Goal: Transaction & Acquisition: Purchase product/service

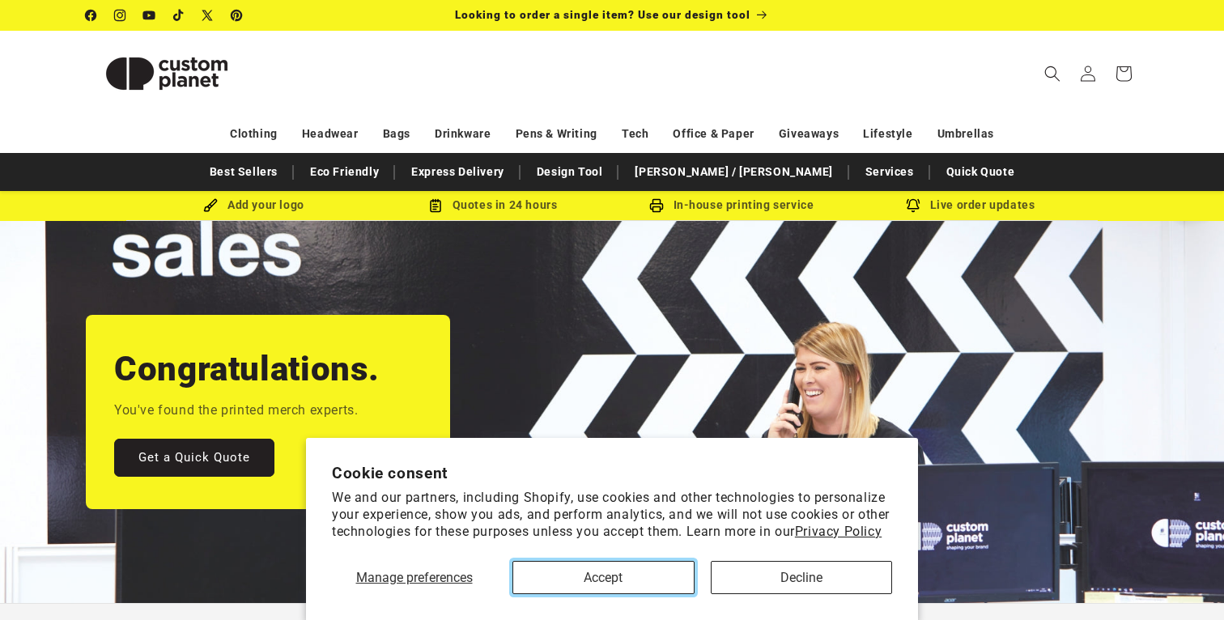
click at [576, 577] on button "Accept" at bounding box center [603, 577] width 182 height 33
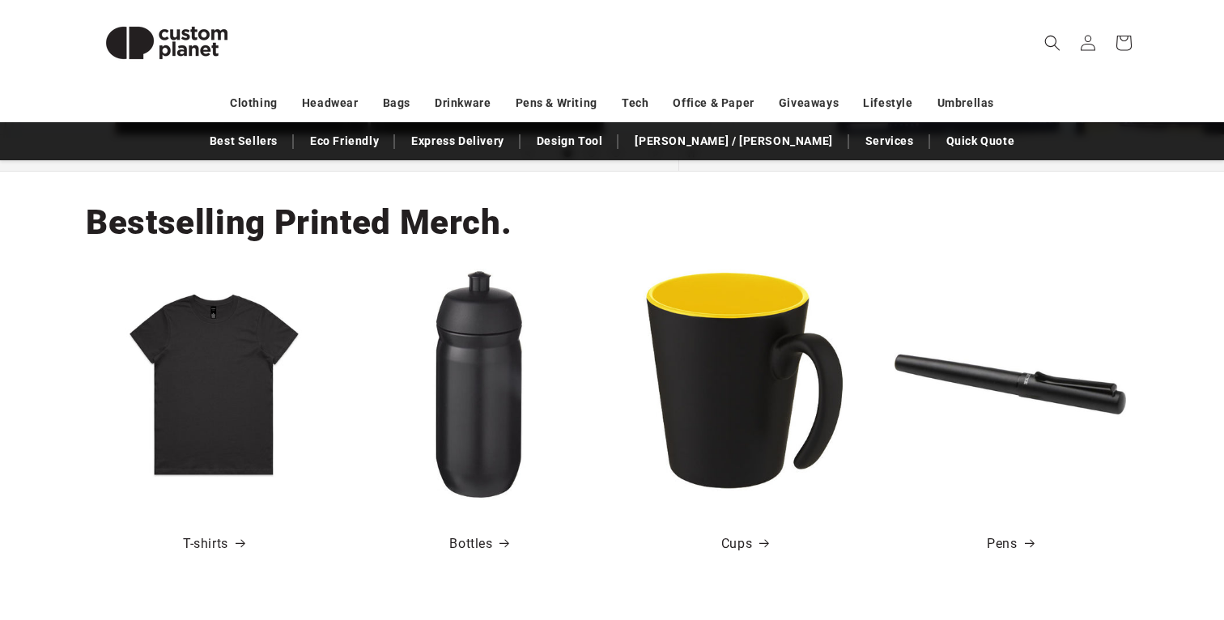
scroll to position [482, 0]
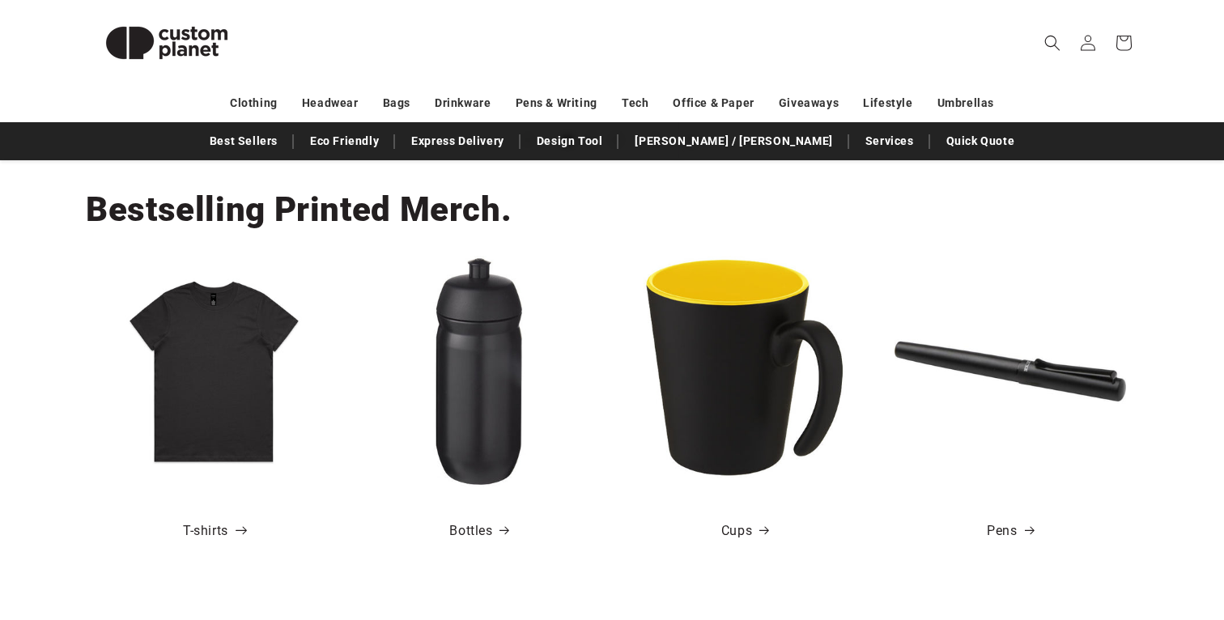
click at [212, 528] on link "T-shirts" at bounding box center [214, 531] width 62 height 23
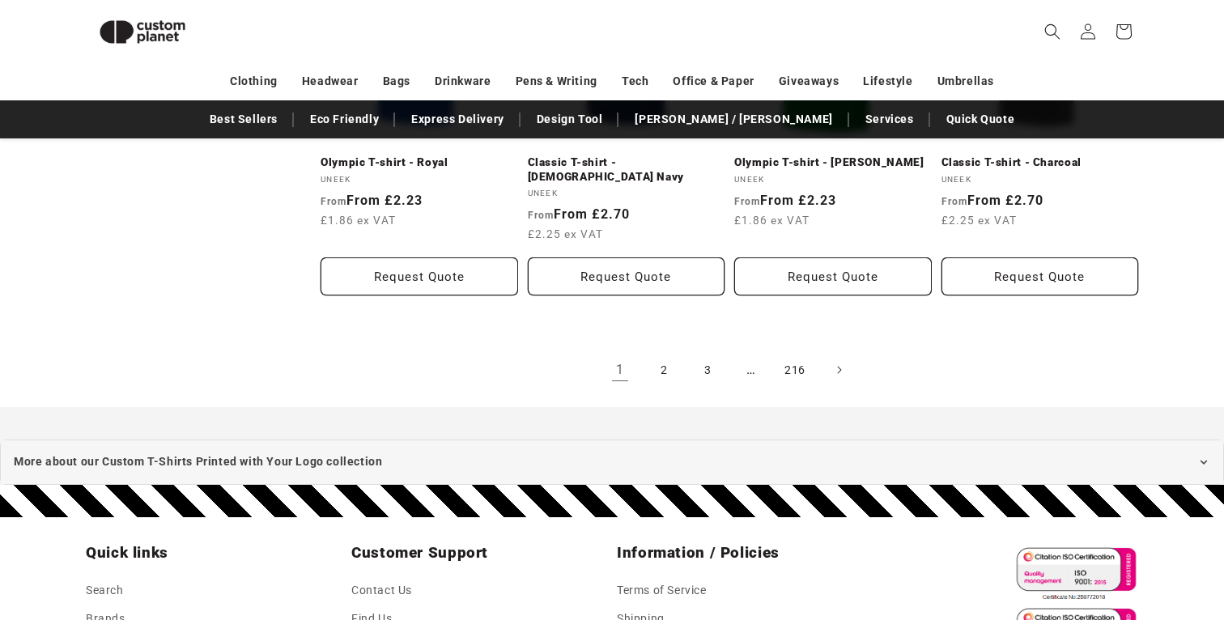
scroll to position [1833, 0]
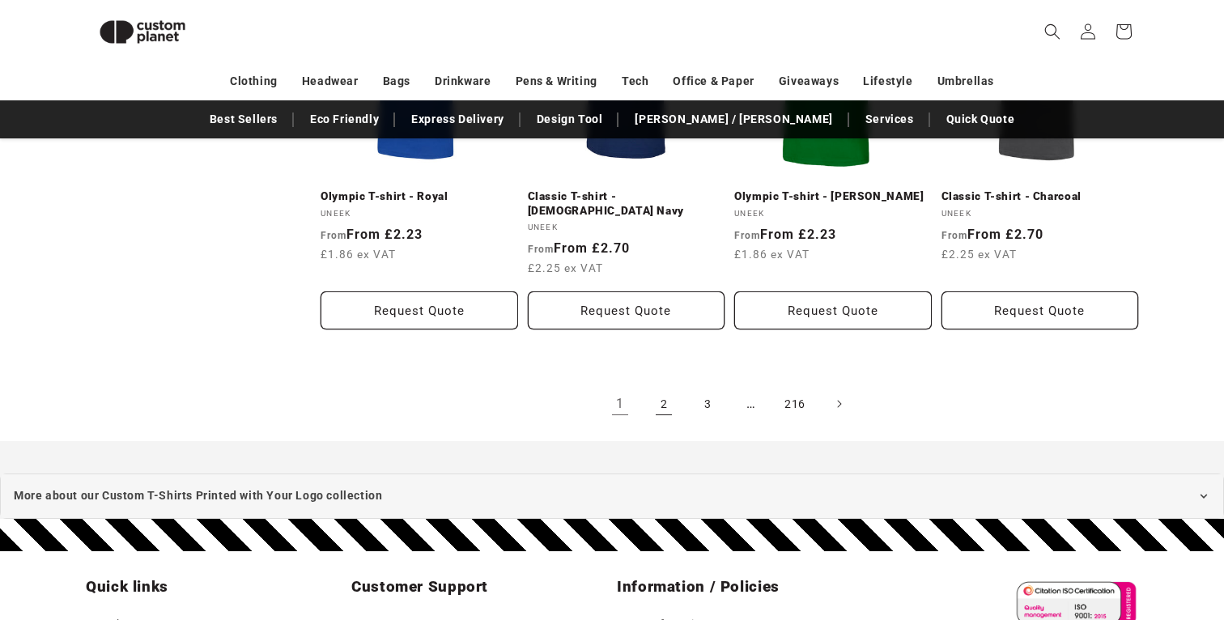
click at [667, 386] on link "2" at bounding box center [664, 404] width 36 height 36
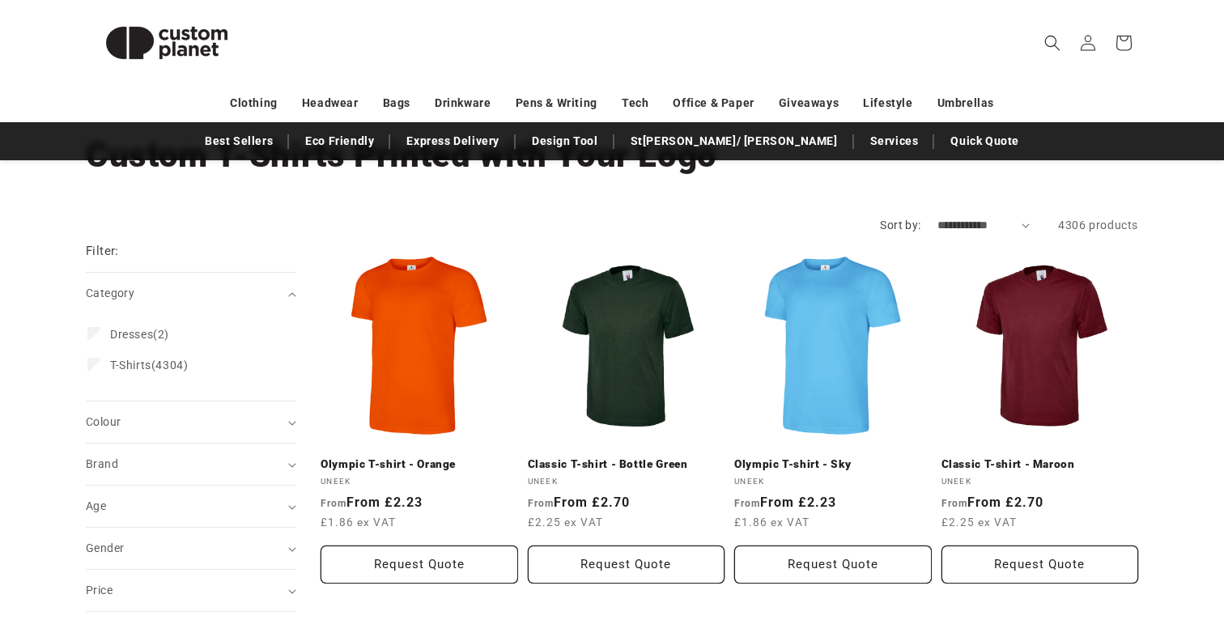
scroll to position [113, 0]
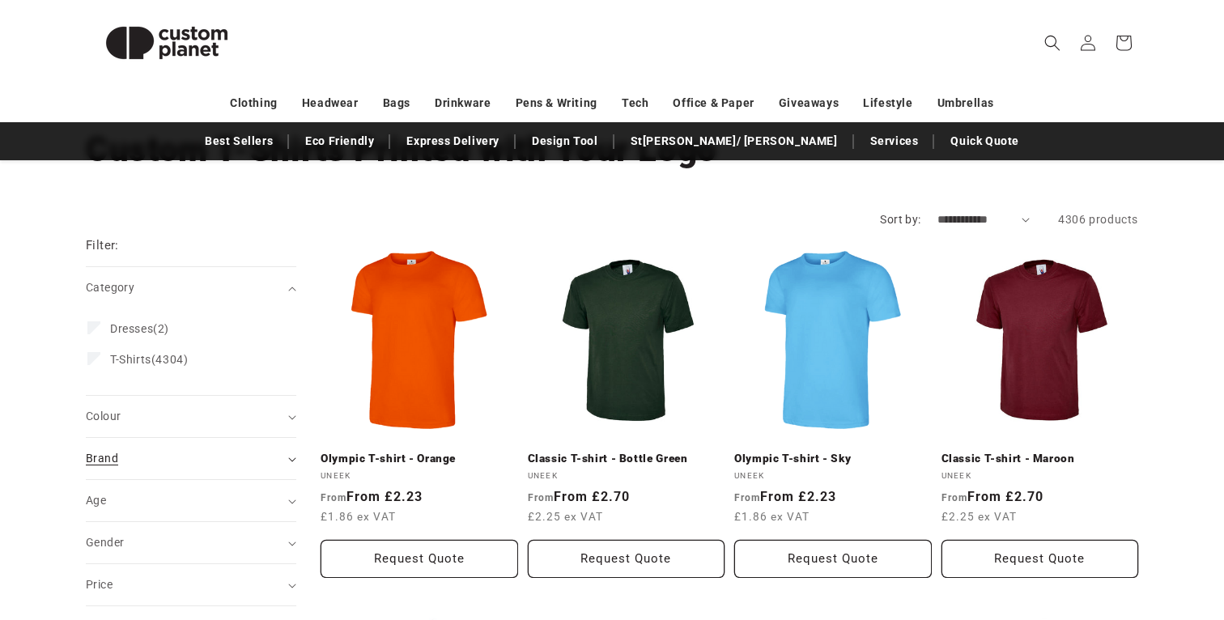
click at [170, 465] on div "Brand (0)" at bounding box center [184, 458] width 197 height 17
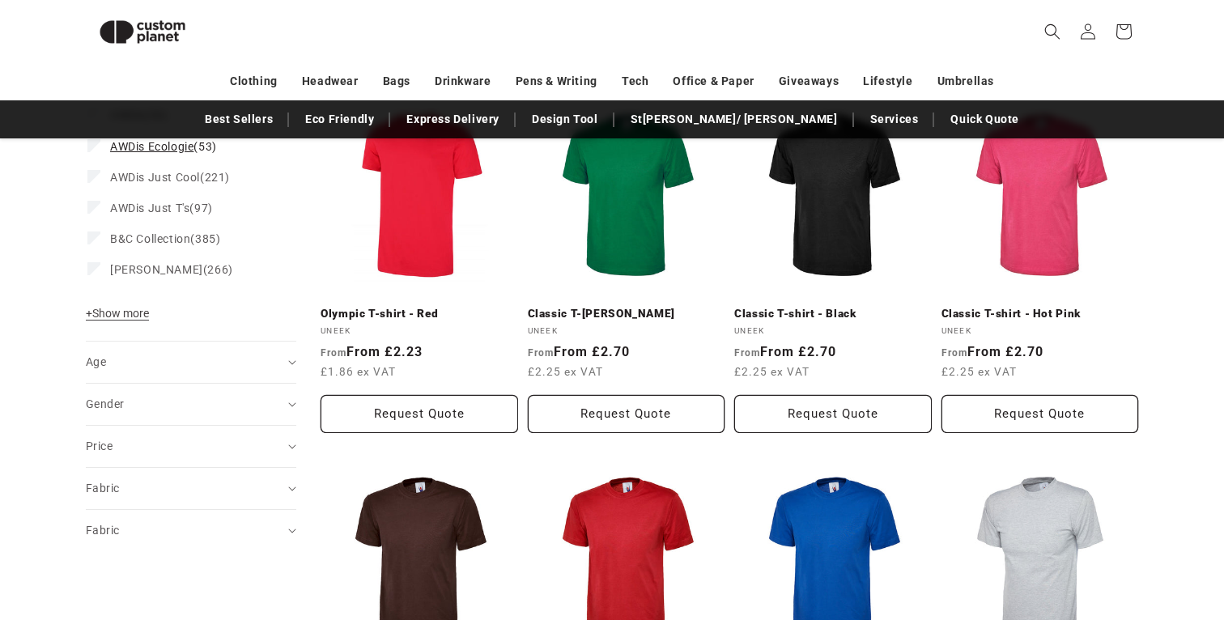
scroll to position [595, 0]
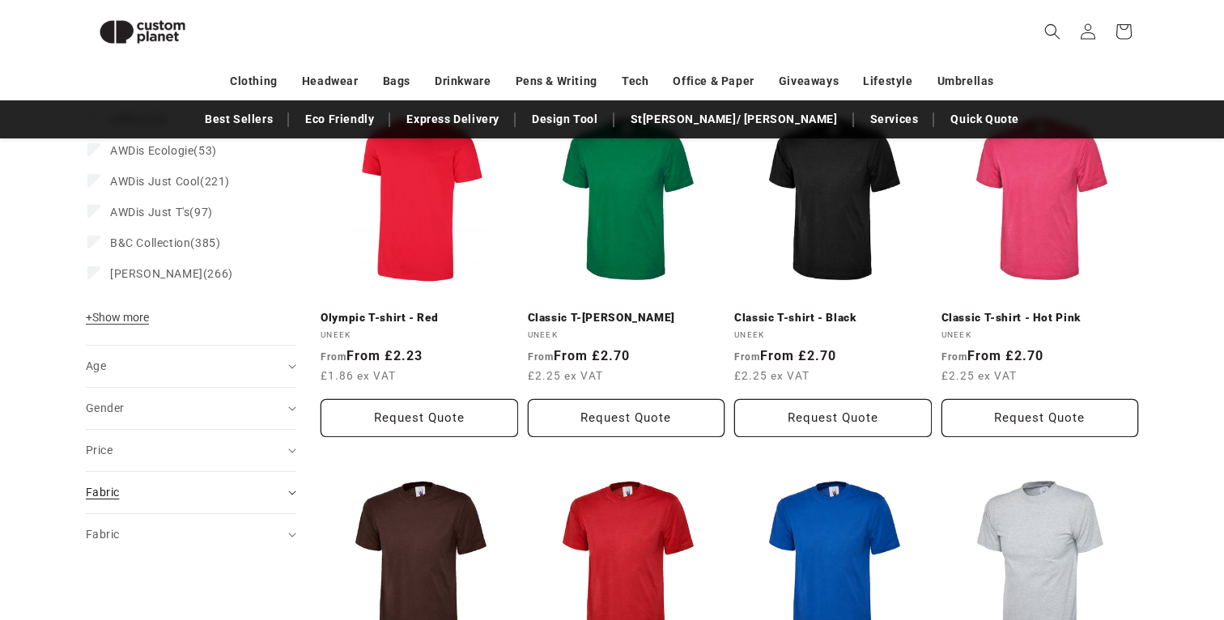
click at [124, 488] on div "Fabric (0)" at bounding box center [184, 492] width 197 height 17
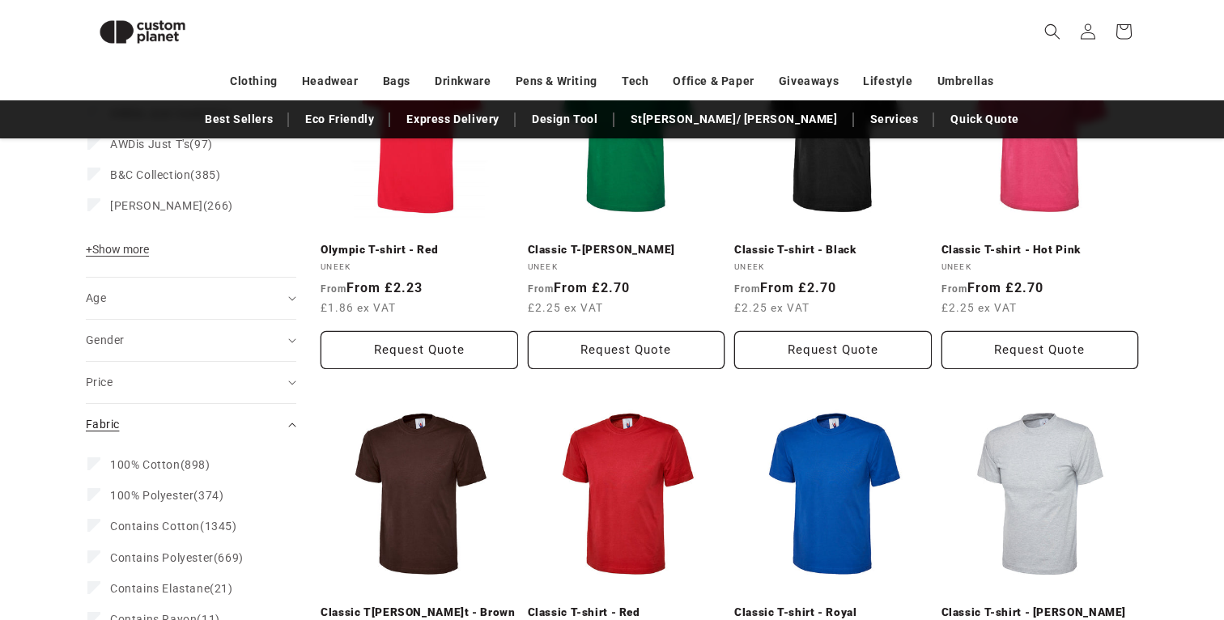
scroll to position [678, 0]
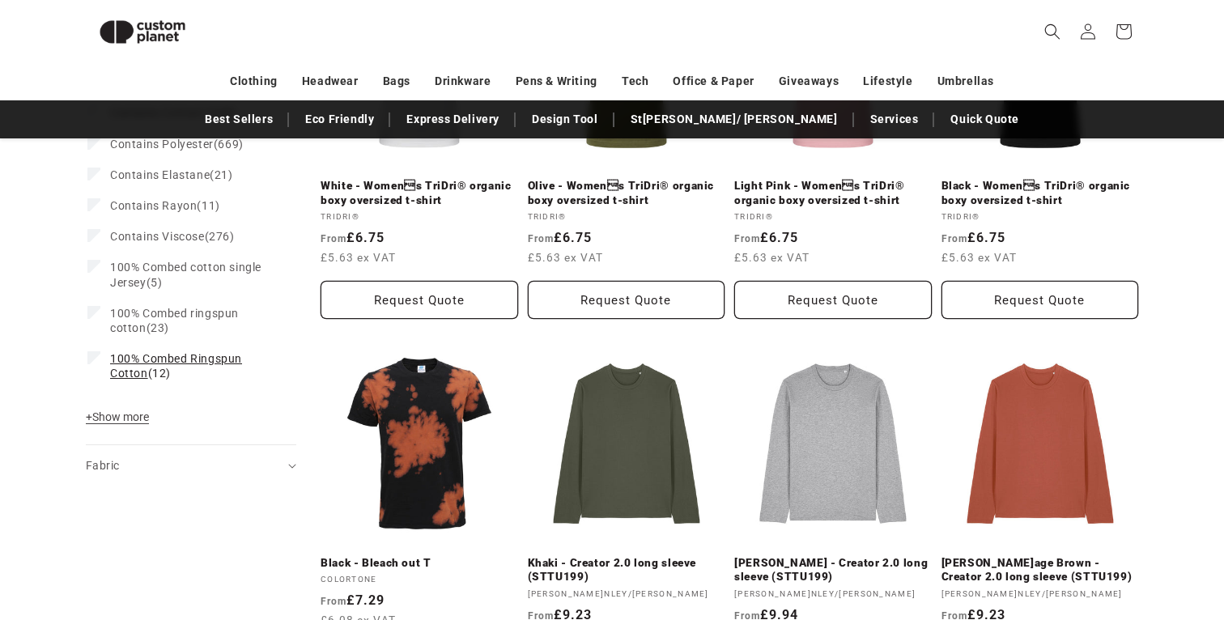
scroll to position [1114, 0]
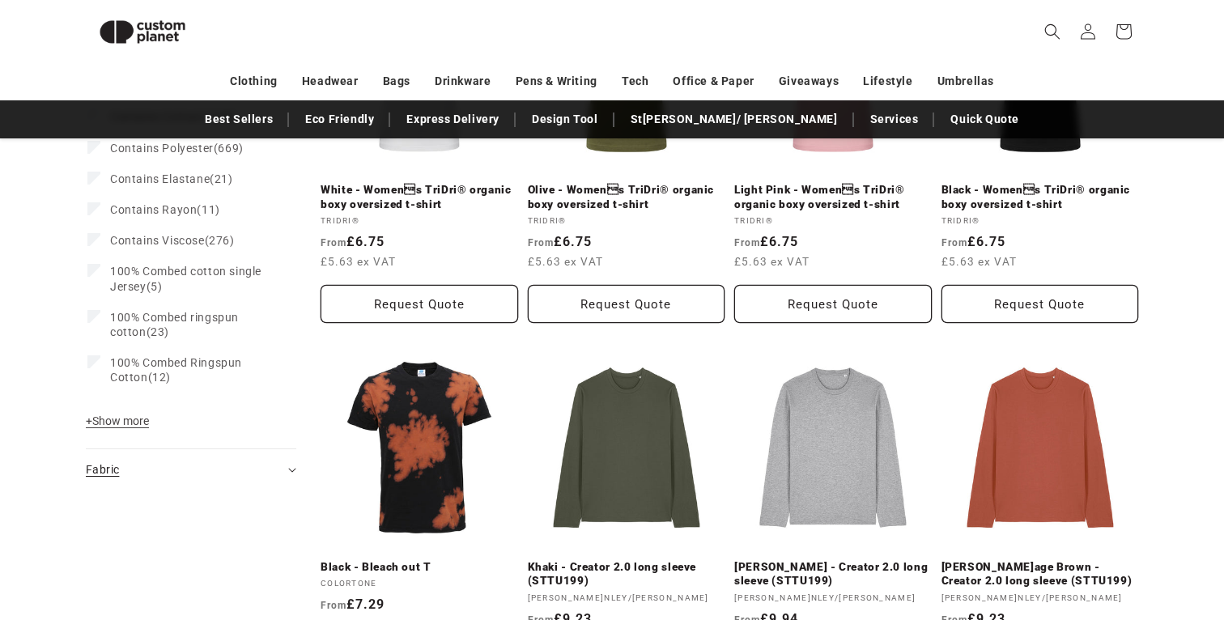
click at [174, 475] on div "Fabric (0)" at bounding box center [184, 469] width 197 height 17
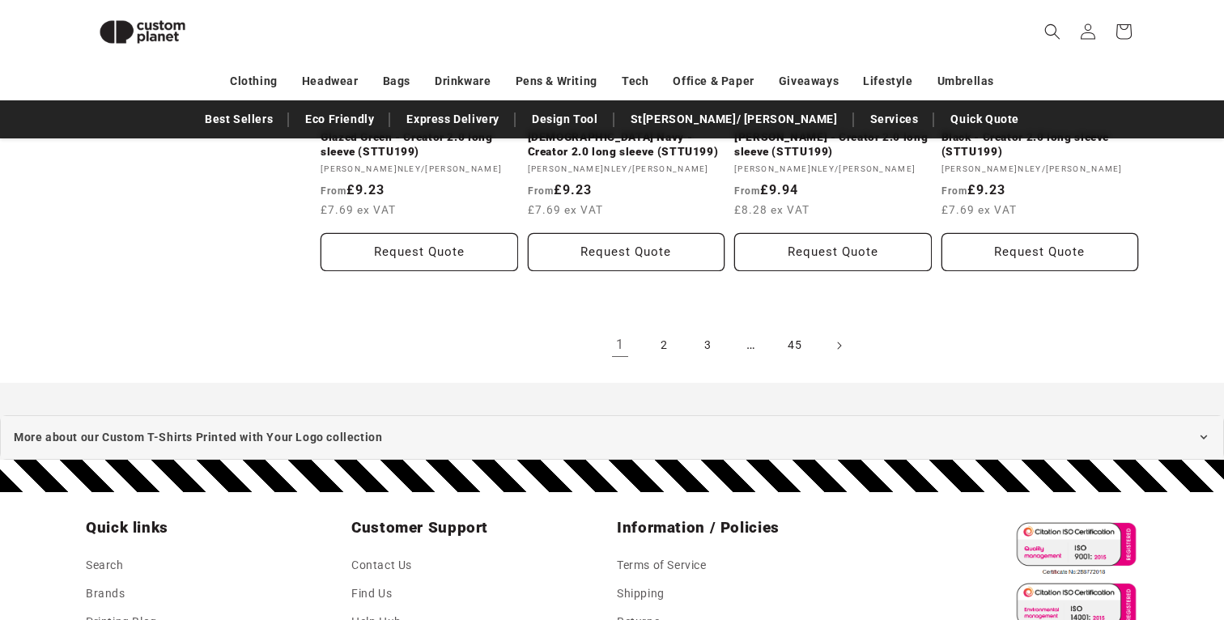
scroll to position [1933, 0]
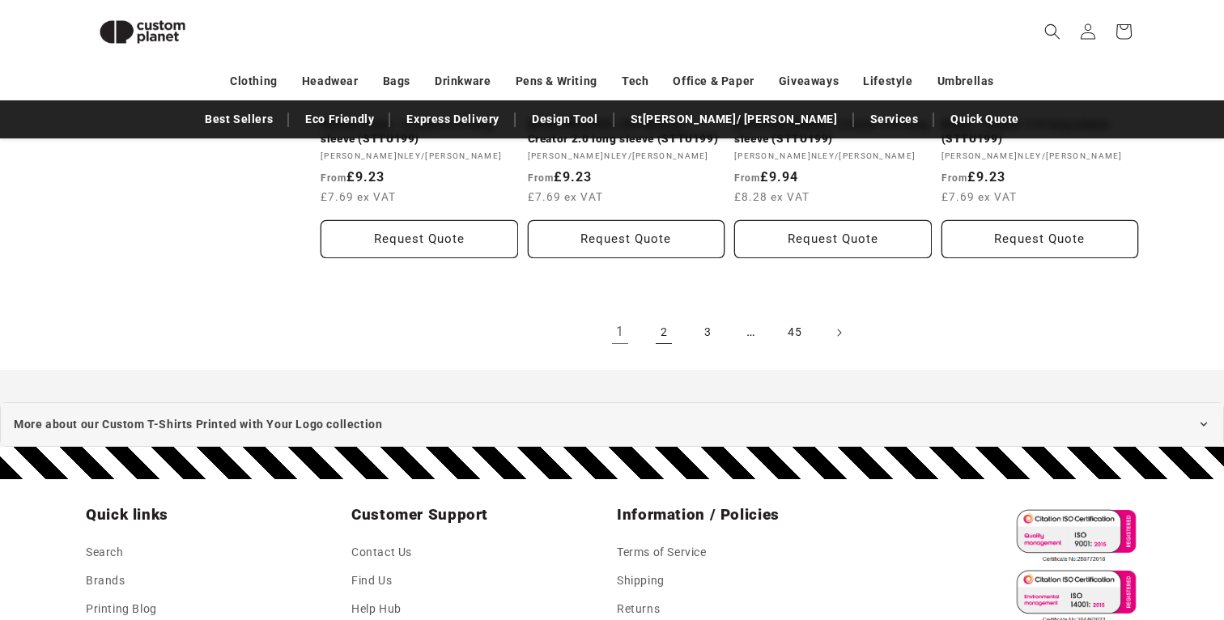
click at [665, 327] on link "2" at bounding box center [664, 333] width 36 height 36
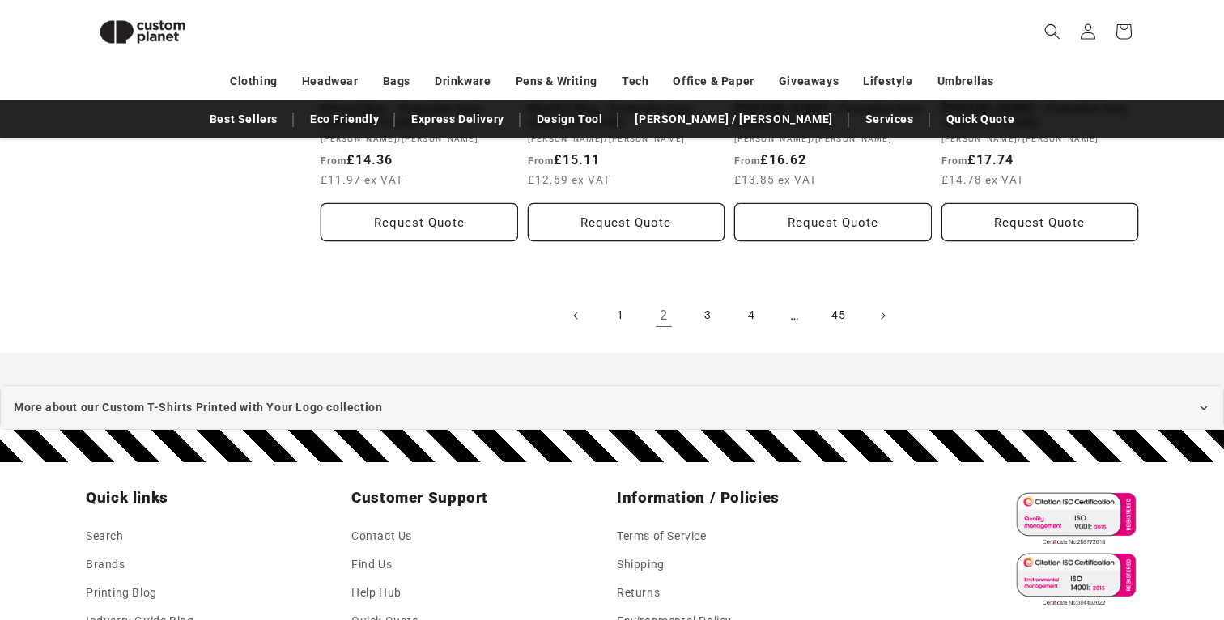
scroll to position [1962, 0]
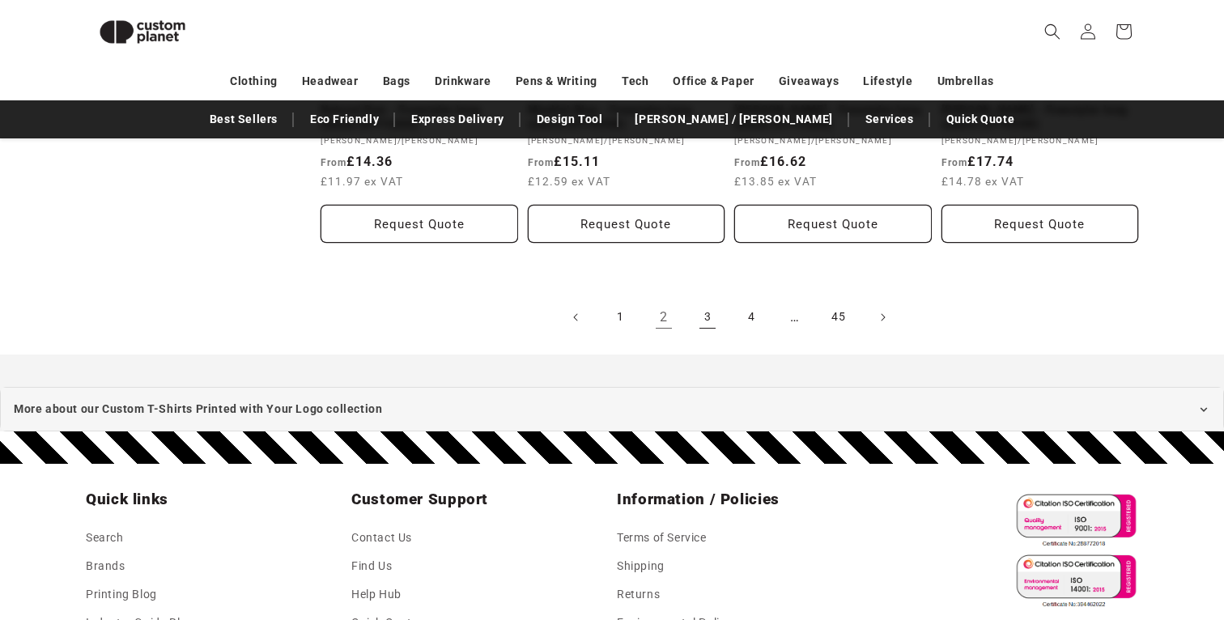
click at [704, 300] on link "3" at bounding box center [708, 318] width 36 height 36
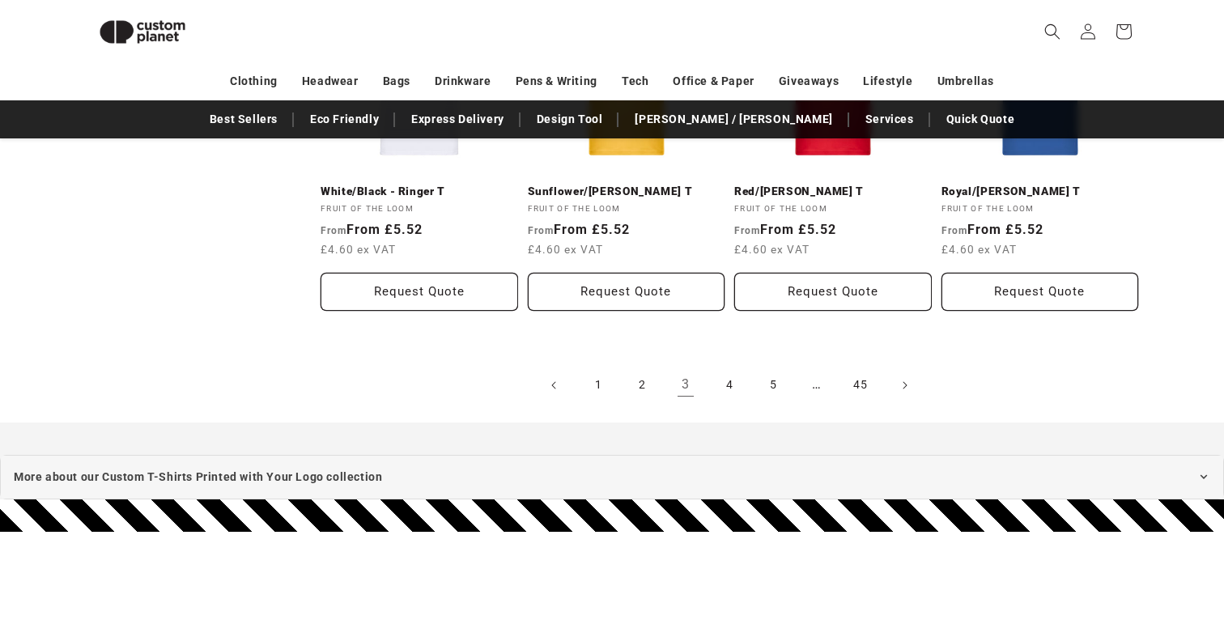
scroll to position [1829, 0]
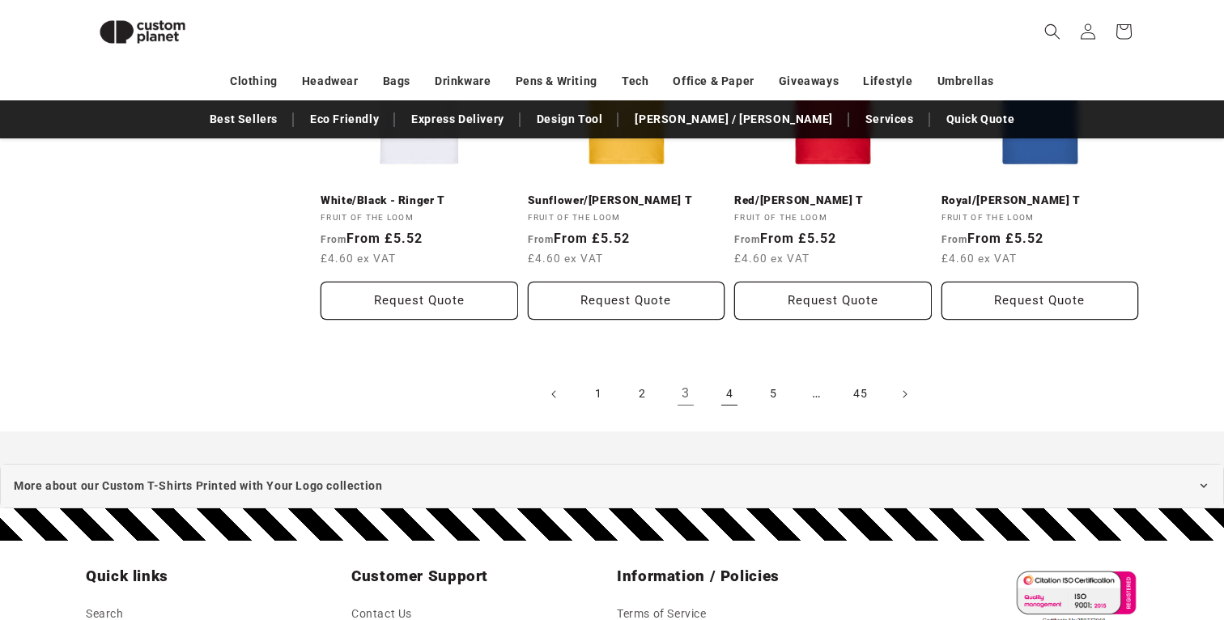
click at [723, 382] on link "4" at bounding box center [730, 394] width 36 height 36
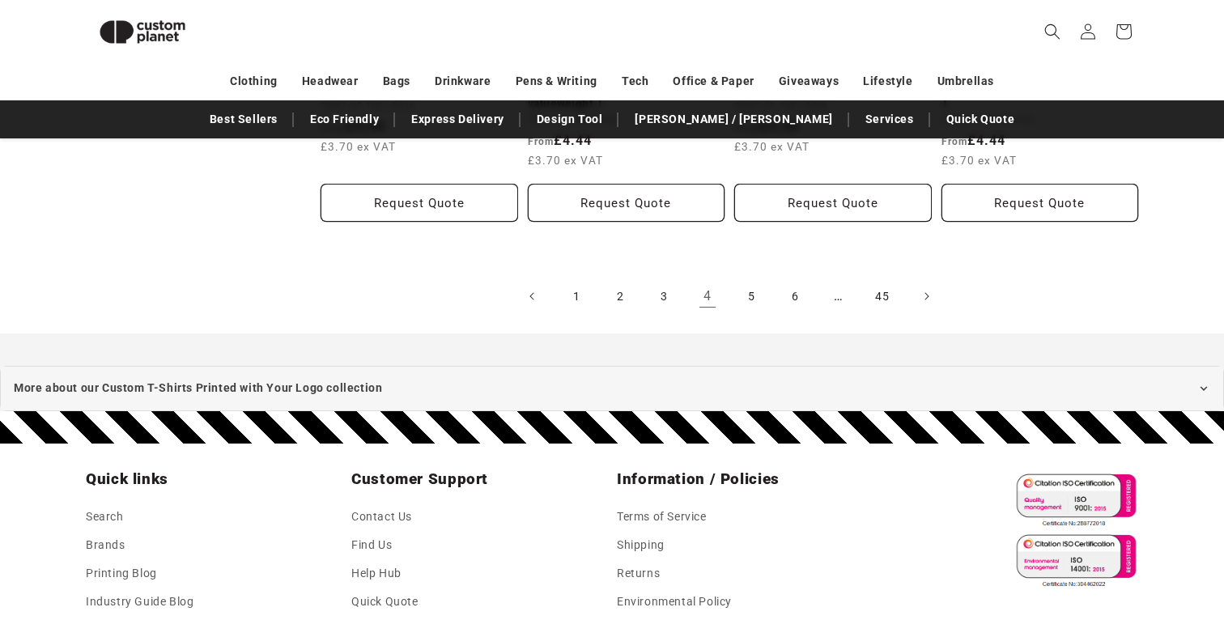
scroll to position [1975, 0]
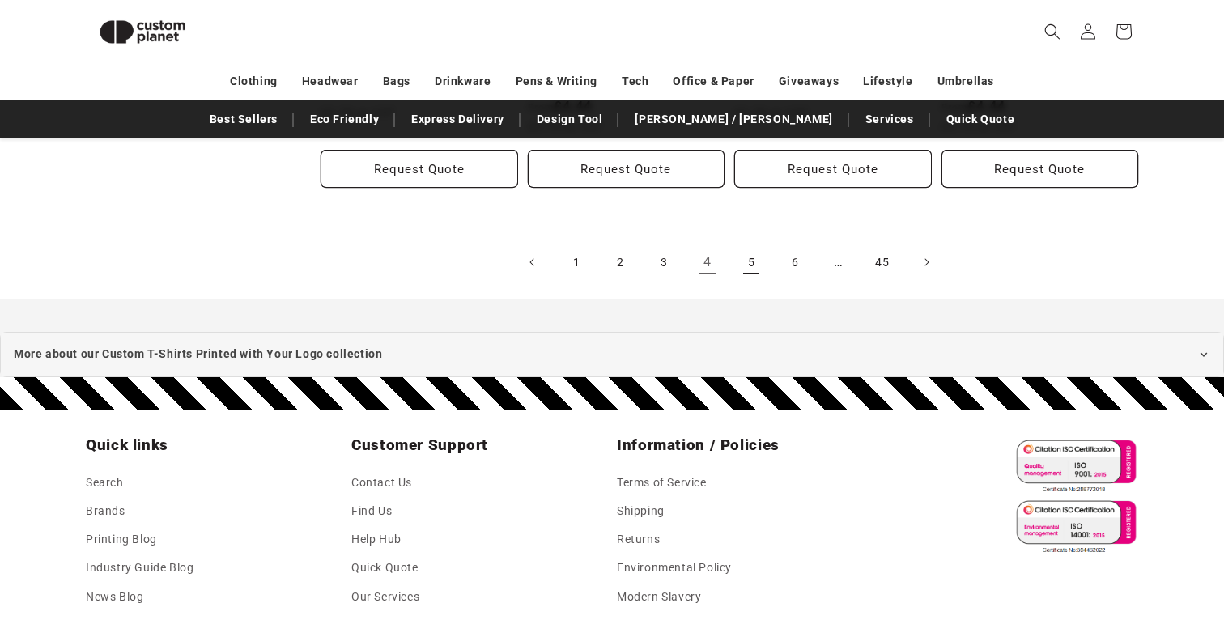
click at [742, 277] on link "5" at bounding box center [751, 262] width 36 height 36
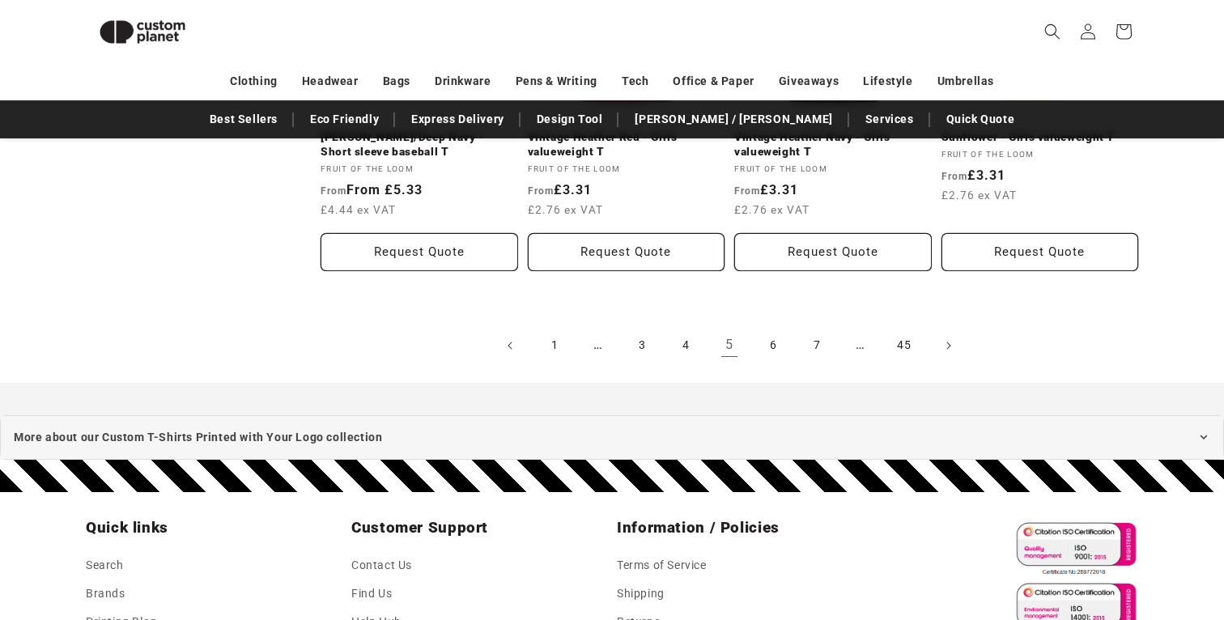
scroll to position [1954, 0]
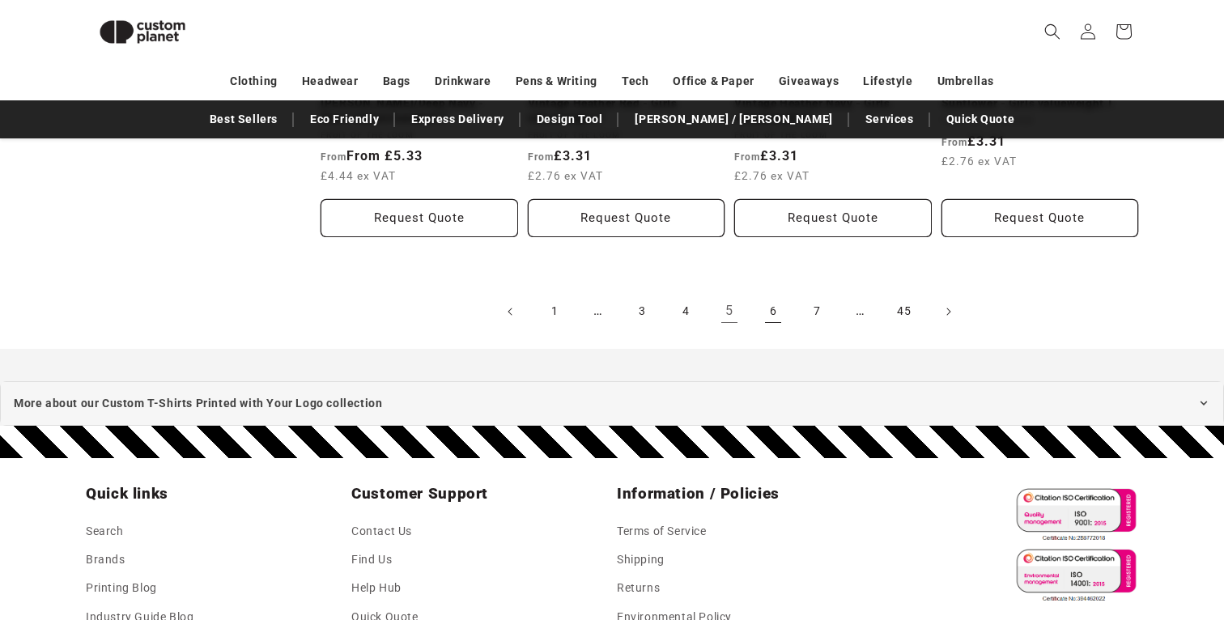
click at [761, 308] on link "6" at bounding box center [773, 312] width 36 height 36
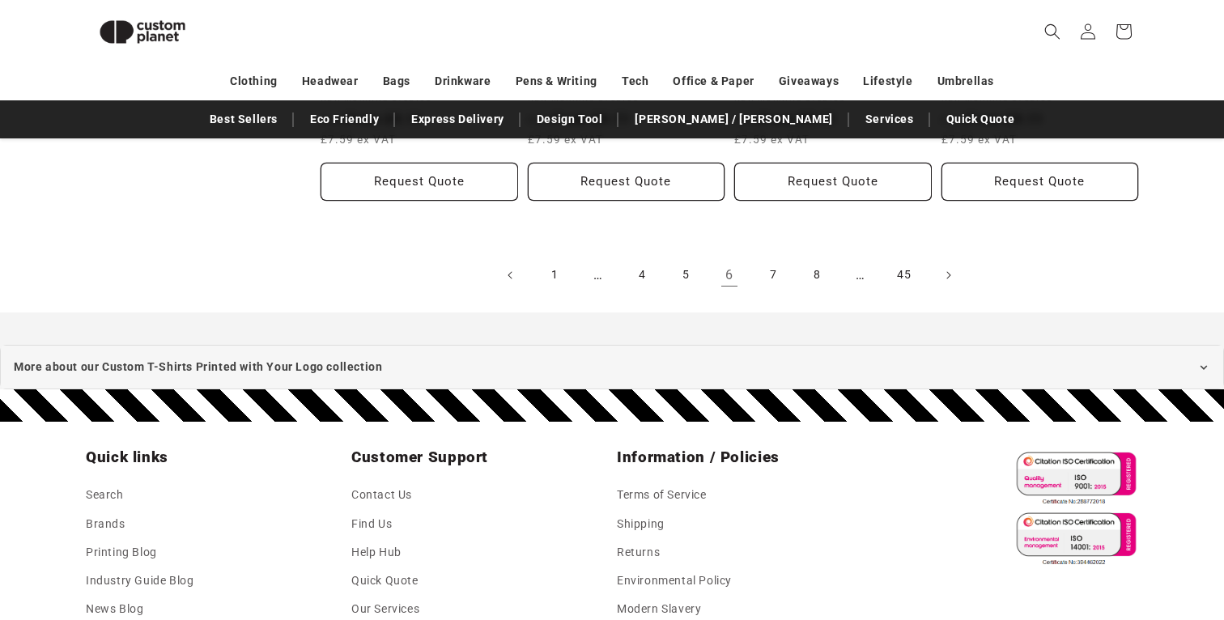
scroll to position [1979, 0]
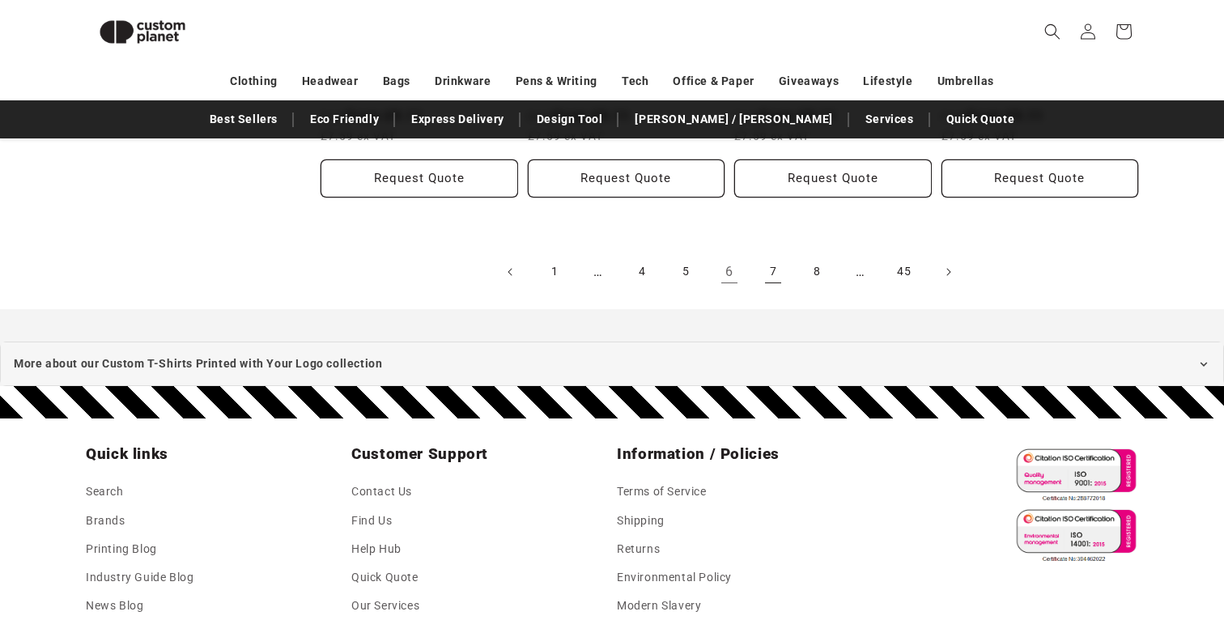
click at [765, 266] on link "7" at bounding box center [773, 272] width 36 height 36
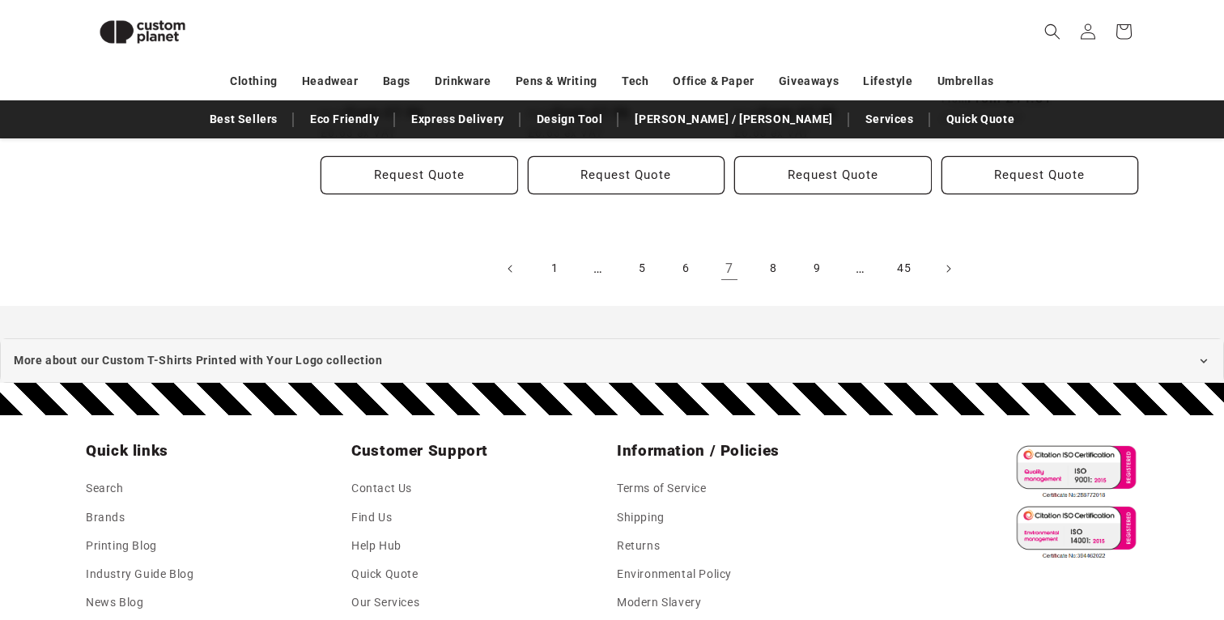
scroll to position [1981, 0]
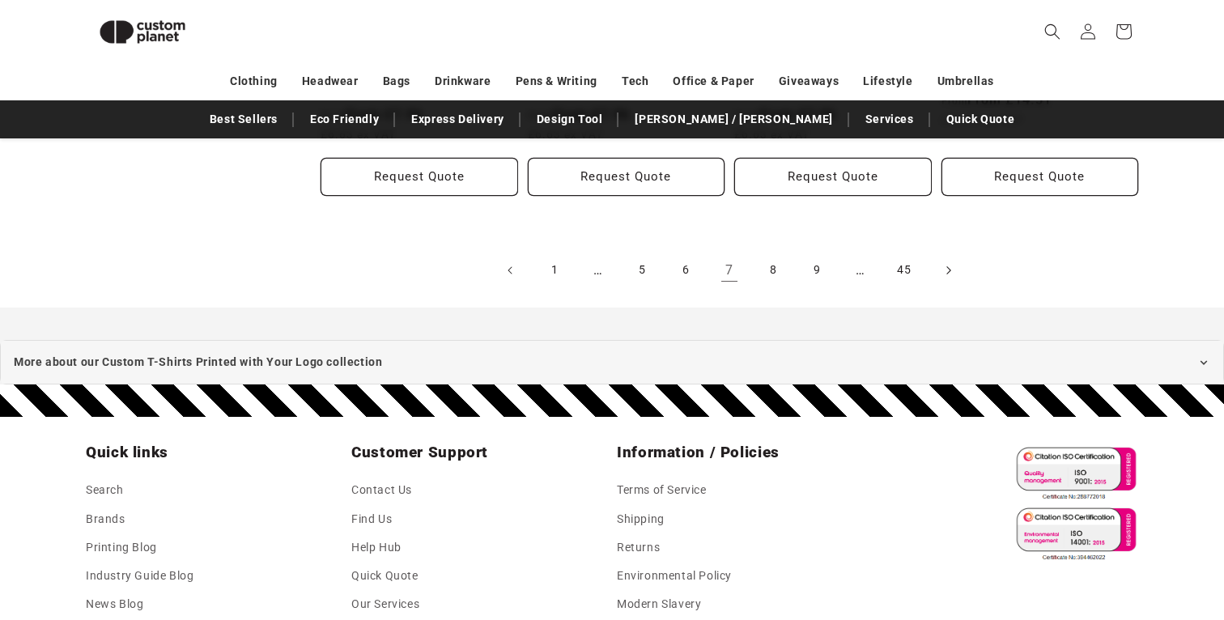
click at [937, 271] on link "Next page" at bounding box center [948, 271] width 36 height 36
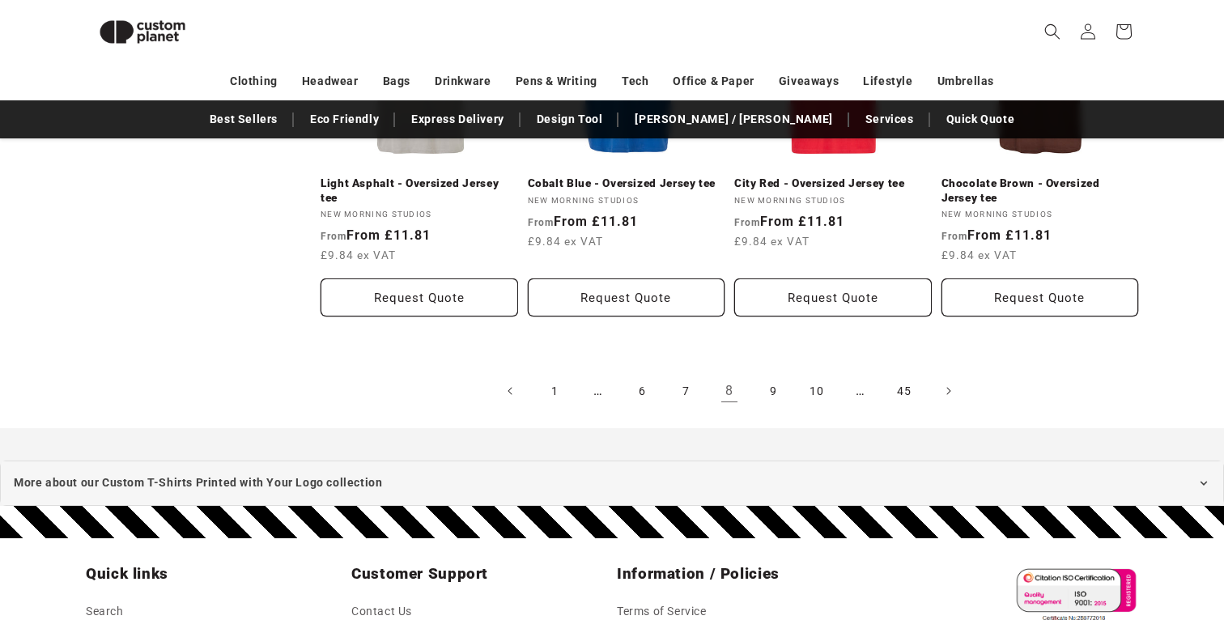
scroll to position [1849, 0]
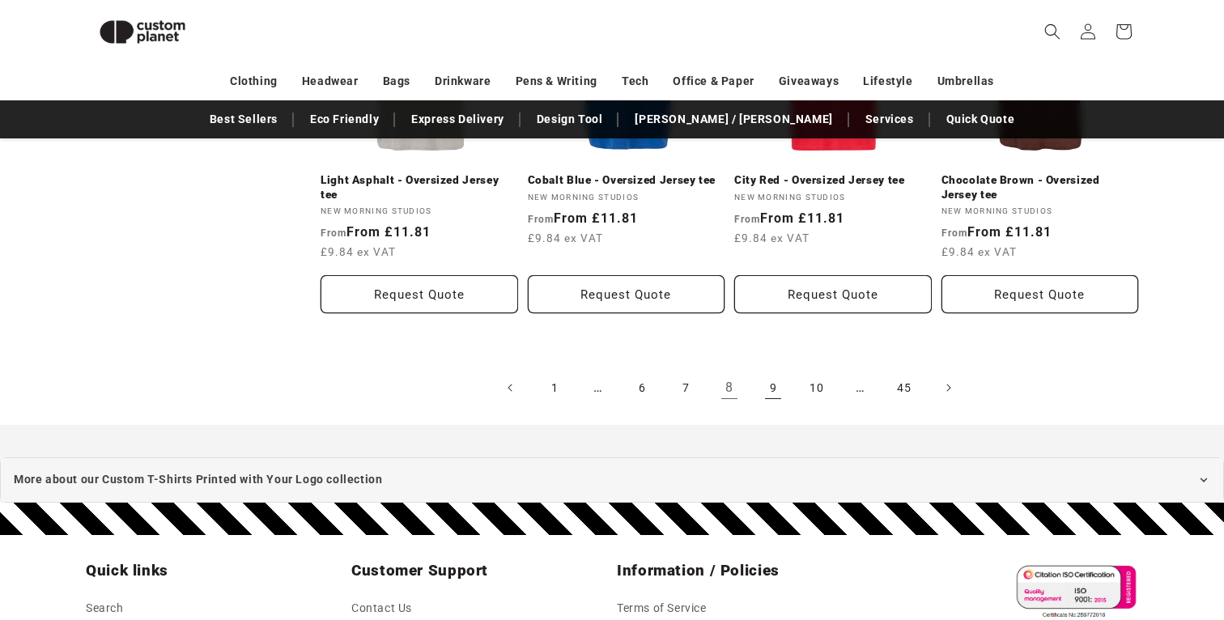
click at [761, 378] on link "9" at bounding box center [773, 388] width 36 height 36
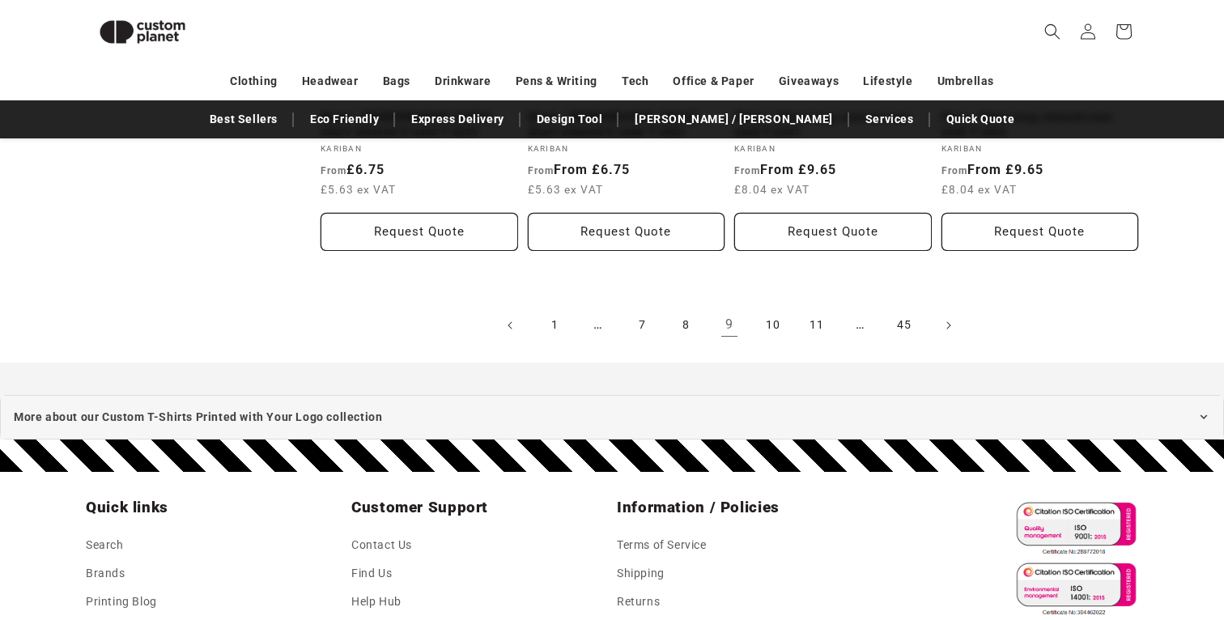
scroll to position [1913, 0]
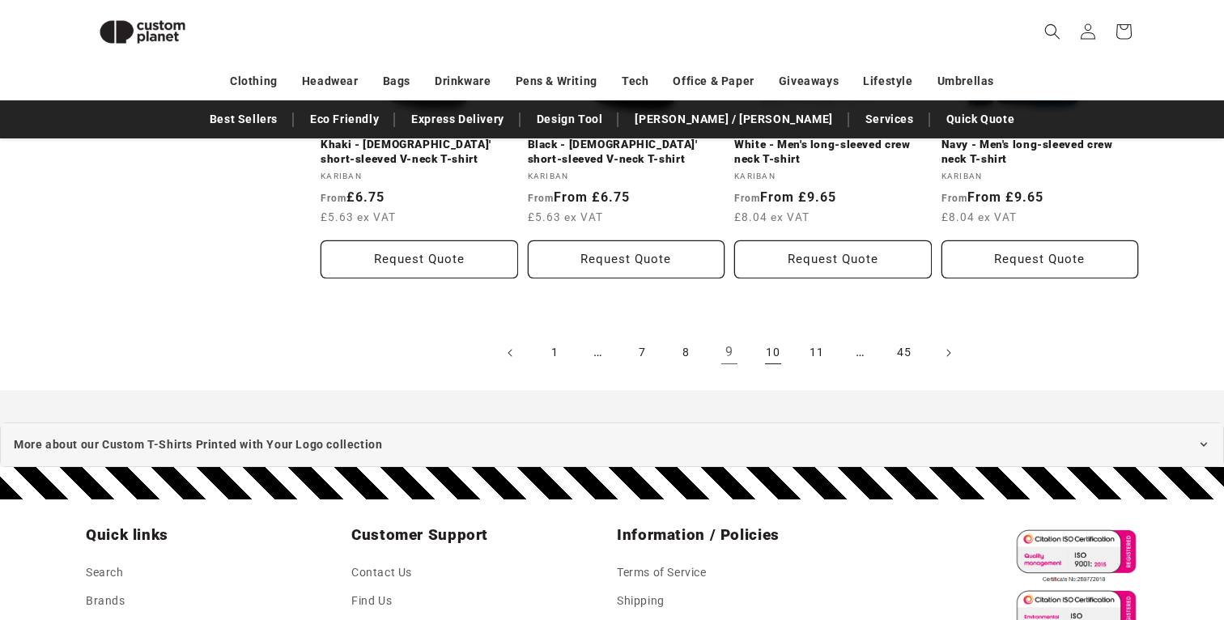
click at [776, 335] on link "10" at bounding box center [773, 353] width 36 height 36
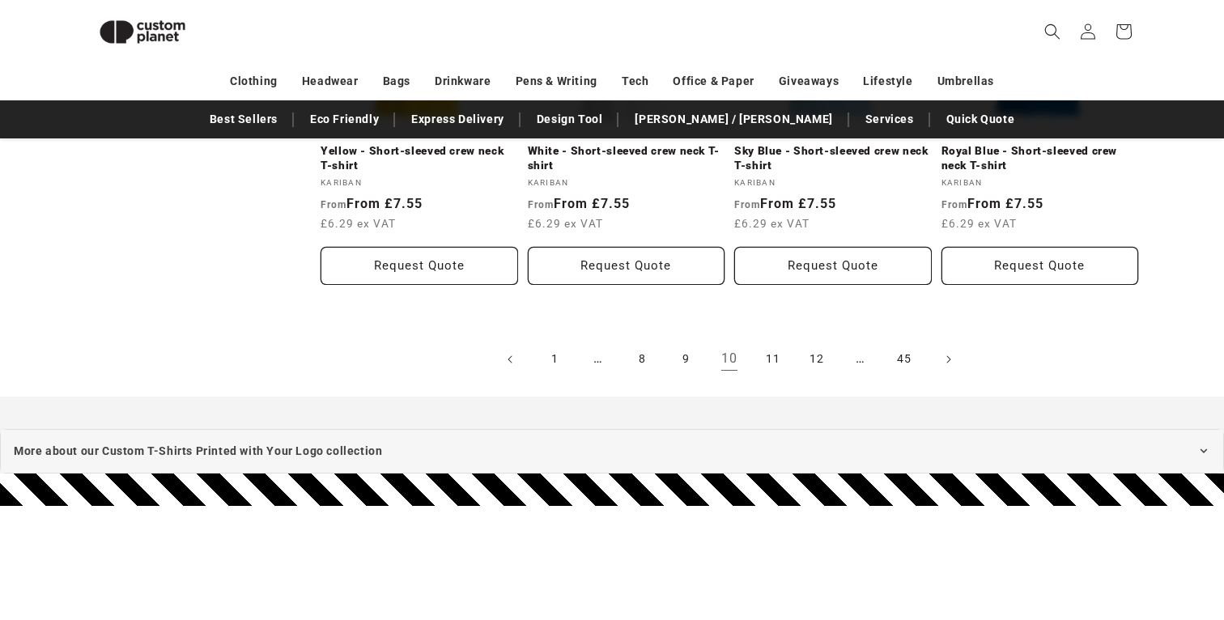
scroll to position [2046, 0]
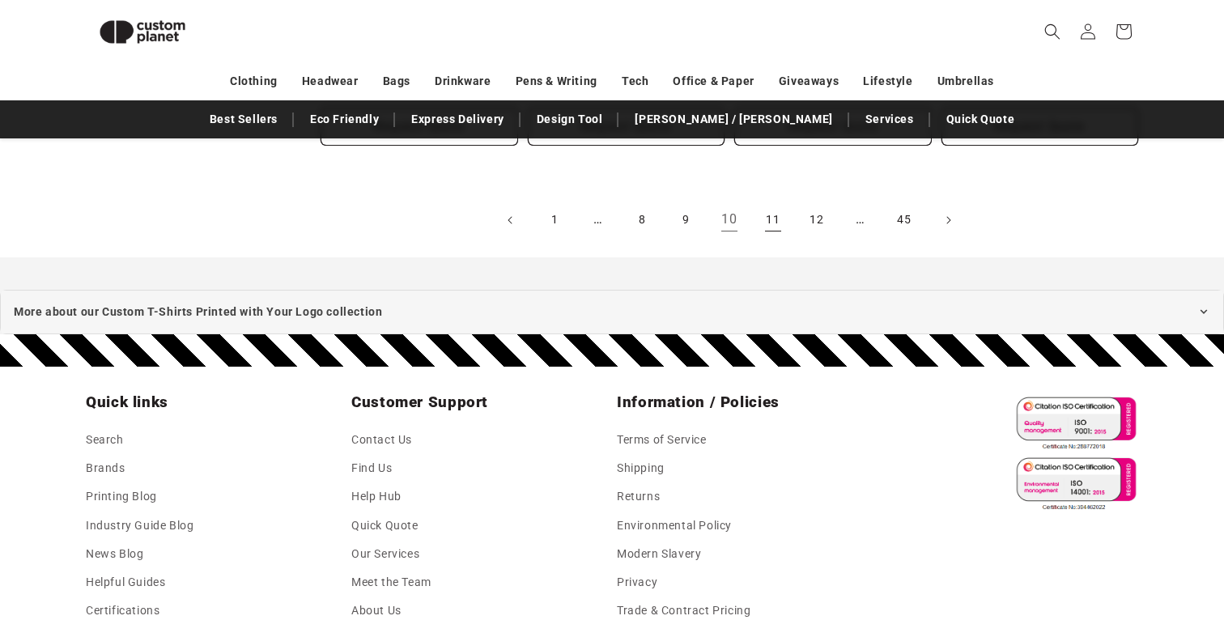
click at [776, 209] on link "11" at bounding box center [773, 220] width 36 height 36
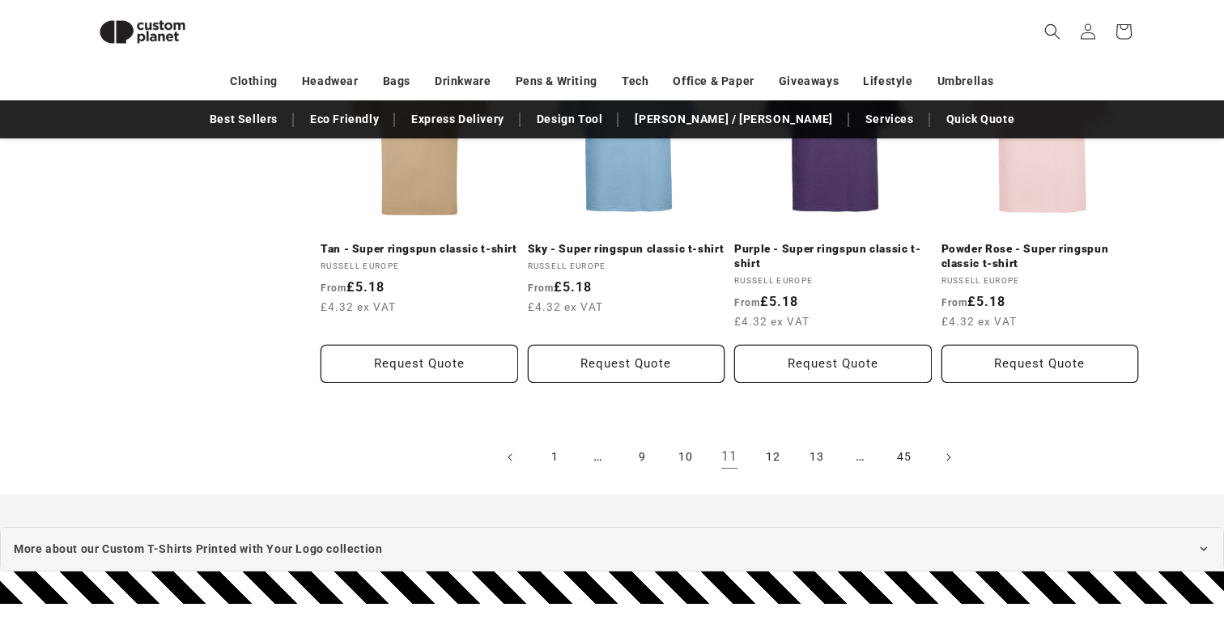
scroll to position [1804, 0]
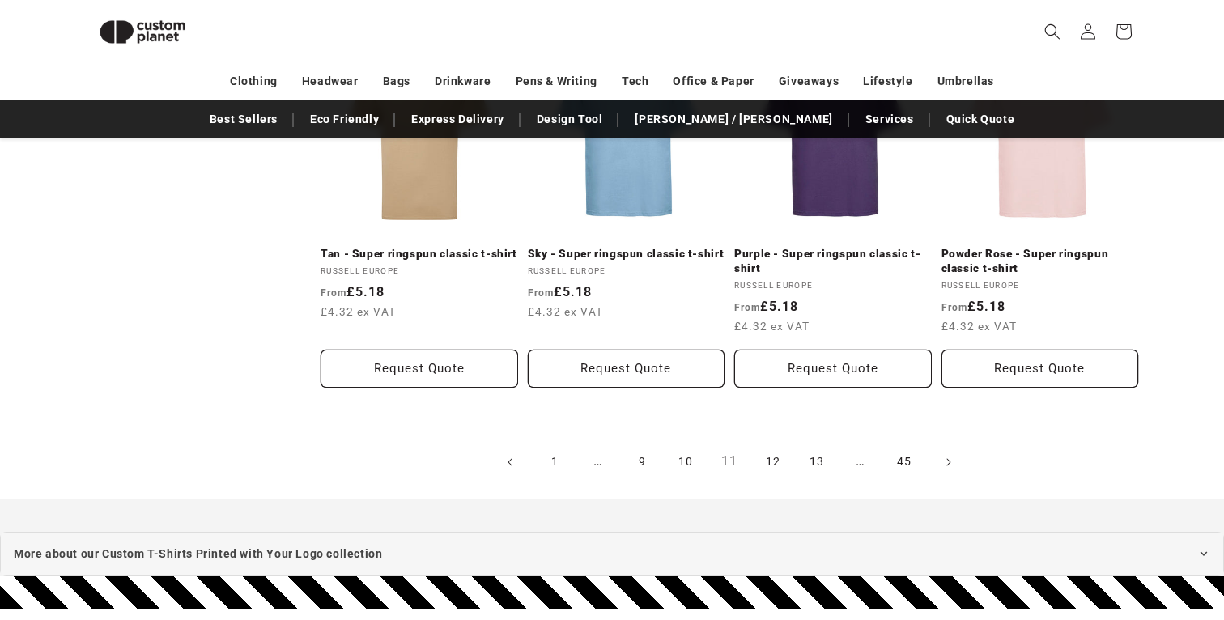
click at [766, 462] on link "12" at bounding box center [773, 462] width 36 height 36
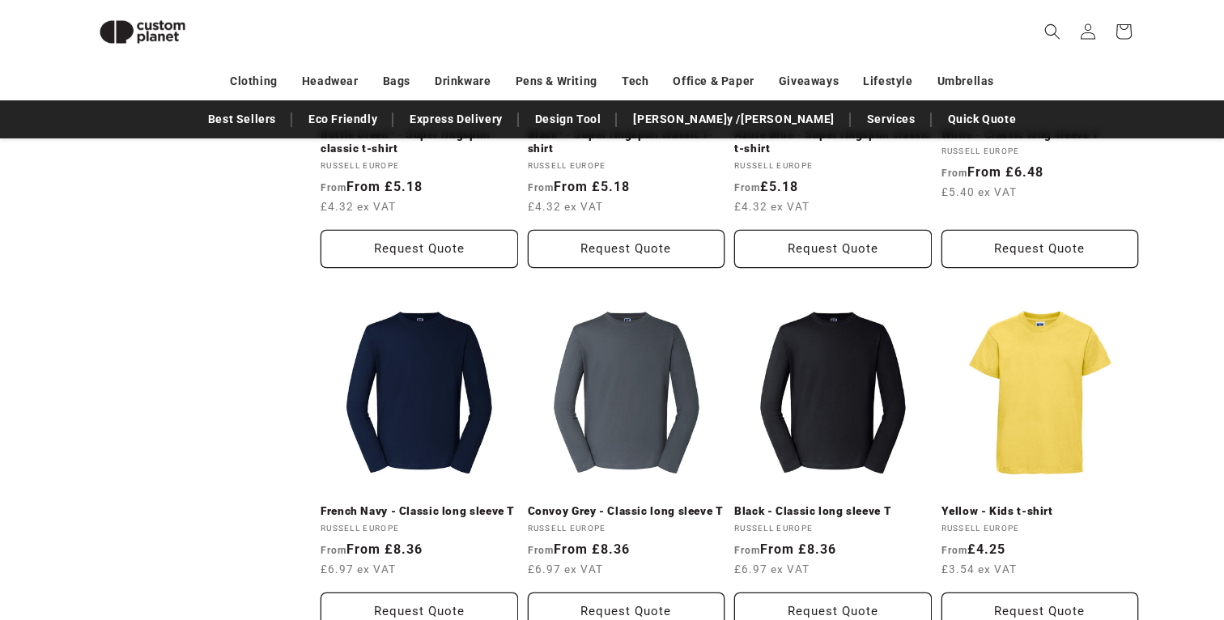
scroll to position [1728, 0]
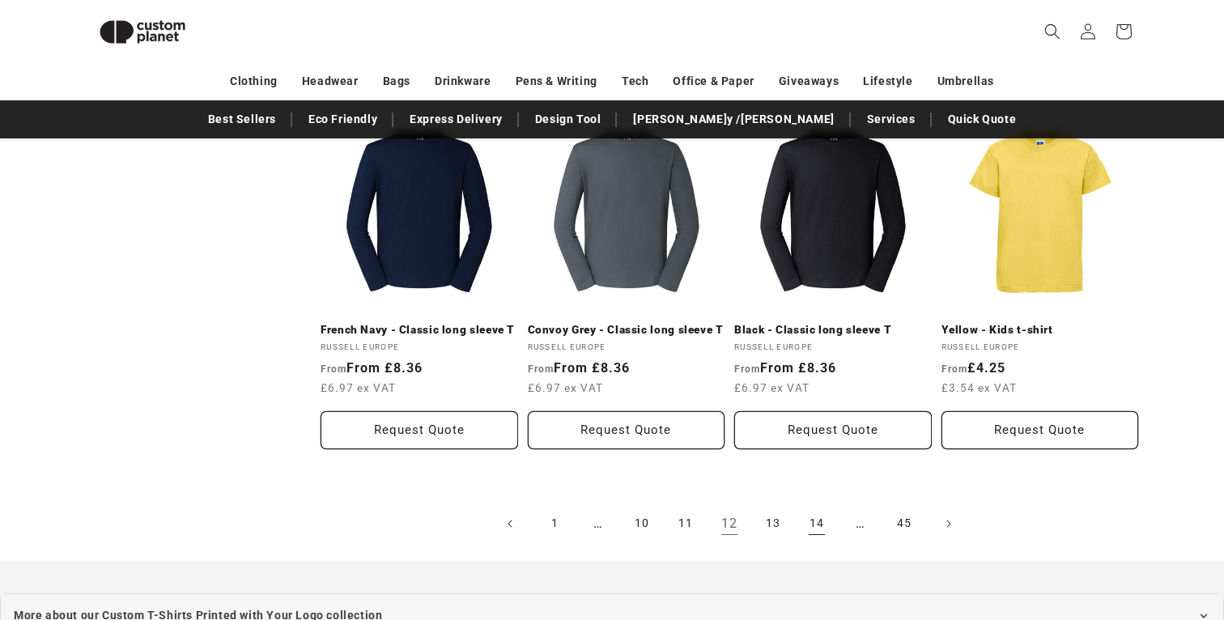
click at [827, 521] on link "14" at bounding box center [817, 524] width 36 height 36
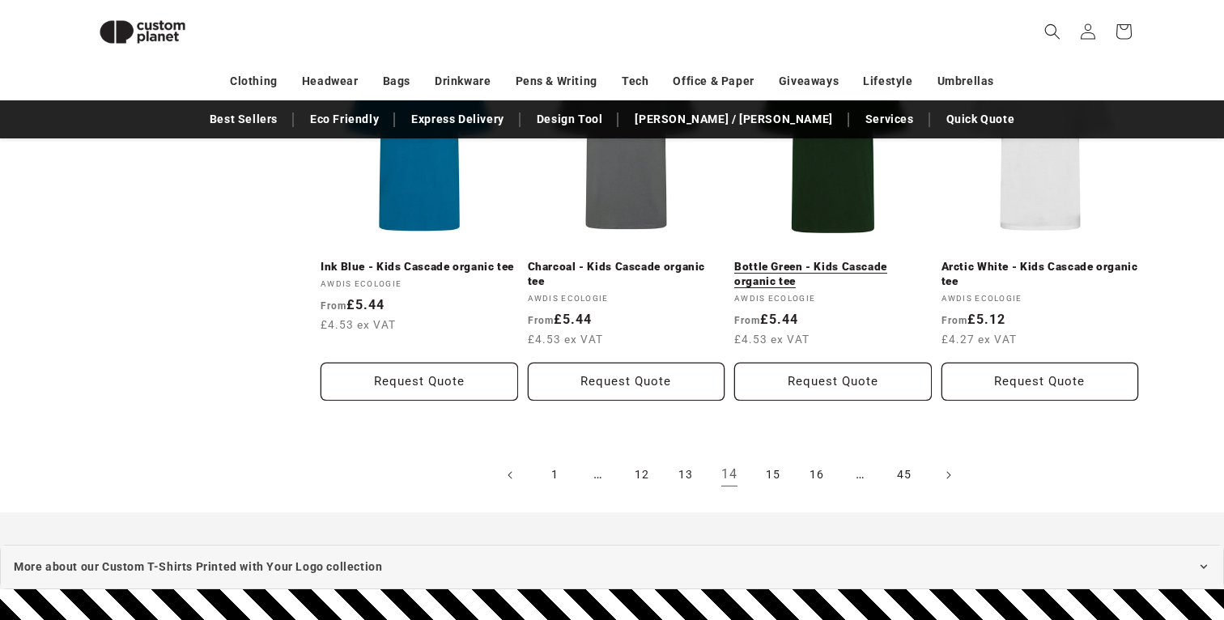
scroll to position [1801, 0]
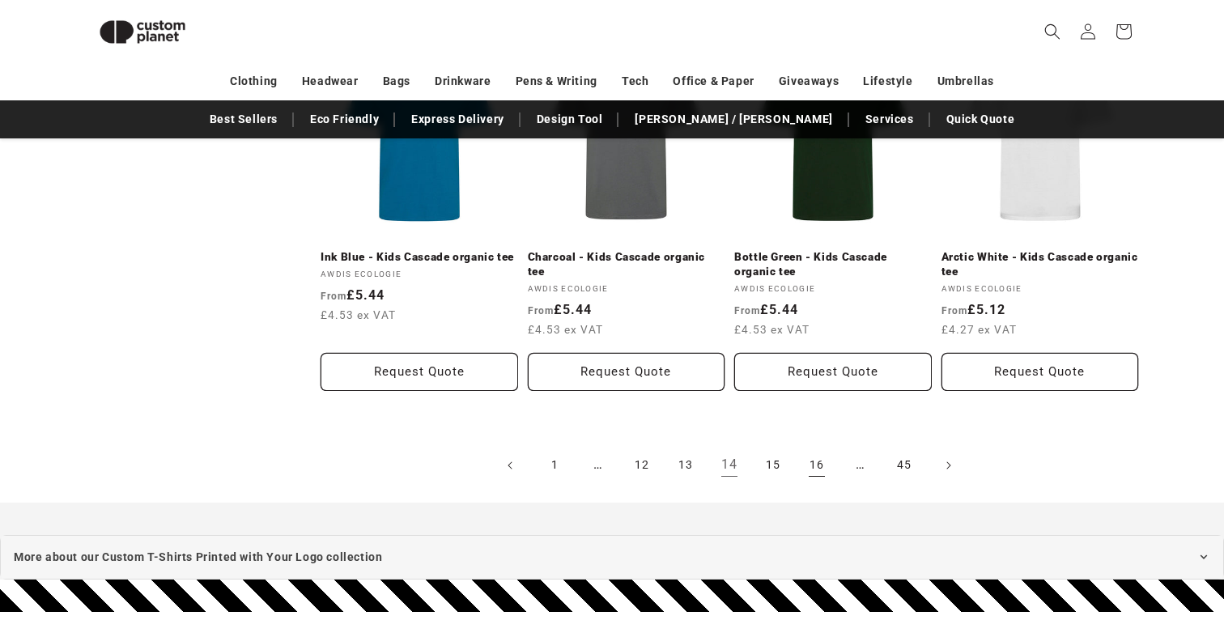
click at [814, 466] on link "16" at bounding box center [817, 466] width 36 height 36
